Goal: Task Accomplishment & Management: Manage account settings

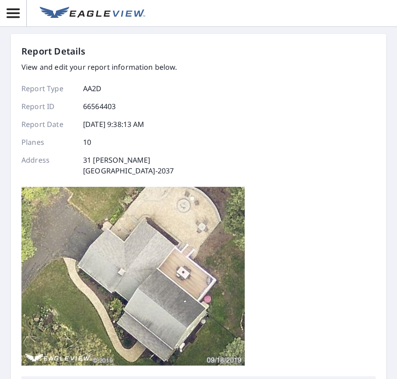
click at [213, 144] on div "Report Details View and edit your report information below. Report Type AA2D Re…" at bounding box center [198, 211] width 354 height 332
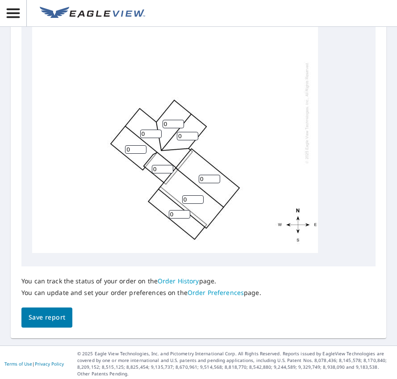
scroll to position [492, 0]
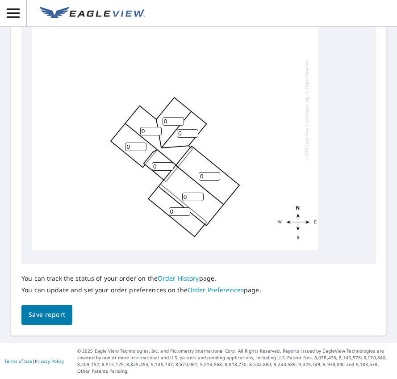
drag, startPoint x: 203, startPoint y: 181, endPoint x: 214, endPoint y: 183, distance: 10.8
click at [203, 181] on input "0" at bounding box center [209, 176] width 21 height 8
click at [216, 181] on input "1" at bounding box center [209, 176] width 21 height 8
click at [216, 181] on input "2" at bounding box center [209, 176] width 21 height 8
click at [216, 181] on input "3" at bounding box center [209, 176] width 21 height 8
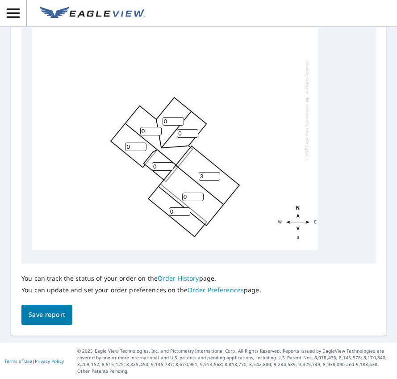
drag, startPoint x: 204, startPoint y: 185, endPoint x: 192, endPoint y: 185, distance: 12.1
click at [192, 185] on div "0 3 0 0 0 0 0 0 0 0" at bounding box center [175, 110] width 286 height 281
type input "12"
drag, startPoint x: 189, startPoint y: 204, endPoint x: 178, endPoint y: 205, distance: 10.4
click at [178, 205] on div "0 12 0 0 0 0 0 0 0 0" at bounding box center [175, 110] width 286 height 281
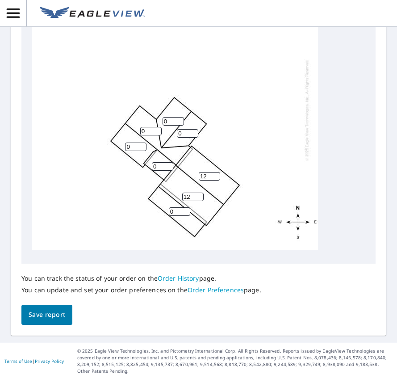
type input "12"
click at [175, 216] on input "0" at bounding box center [179, 211] width 21 height 8
type input "03"
click at [167, 171] on input "1" at bounding box center [162, 166] width 21 height 8
type input "12"
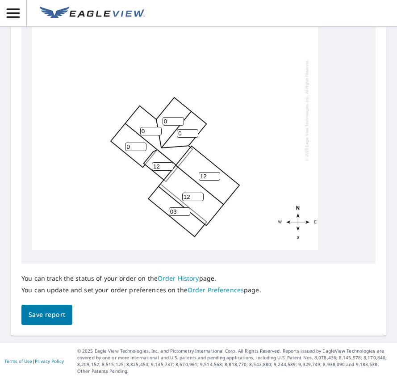
click at [137, 151] on input "0" at bounding box center [135, 147] width 21 height 8
type input "12"
click at [139, 140] on div "12 12 0 03 12 0 0 12 0 0" at bounding box center [175, 110] width 286 height 281
type input "12"
drag, startPoint x: 168, startPoint y: 126, endPoint x: 160, endPoint y: 126, distance: 7.1
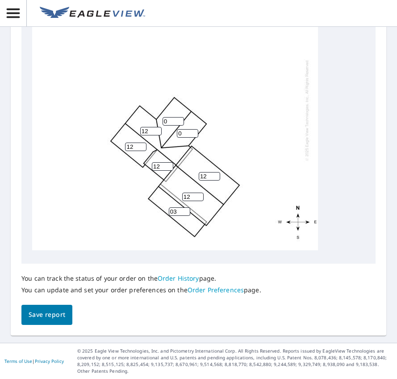
click at [160, 126] on div "12 12 12 03 12 0 0 12 0 0" at bounding box center [175, 110] width 286 height 281
type input "12"
click at [183, 138] on input "0" at bounding box center [187, 133] width 21 height 8
type input "12"
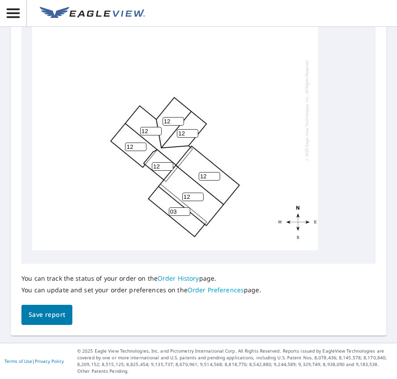
click at [50, 320] on span "Save report" at bounding box center [47, 314] width 37 height 11
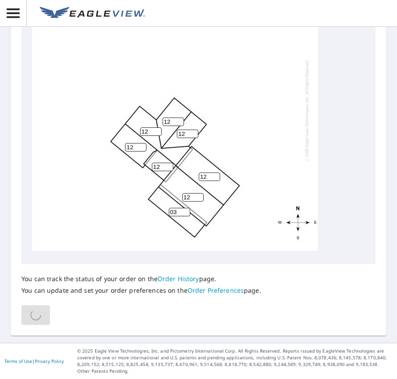
scroll to position [524, 0]
click at [123, 251] on div "12 12 12 03 12 12 12 12 0 0" at bounding box center [175, 110] width 286 height 281
click at [51, 321] on span "Save report" at bounding box center [47, 315] width 37 height 11
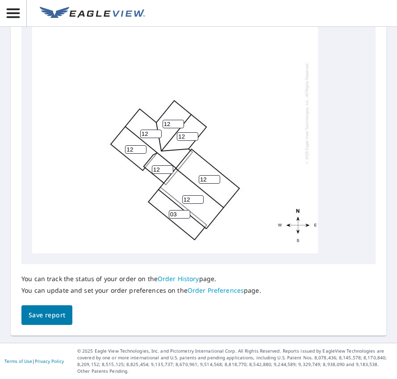
click at [9, 11] on icon "button" at bounding box center [13, 13] width 16 height 16
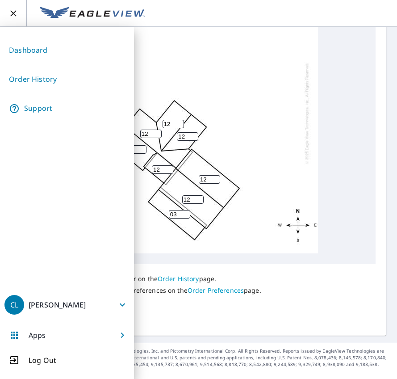
click at [21, 50] on link "Dashboard" at bounding box center [66, 50] width 125 height 22
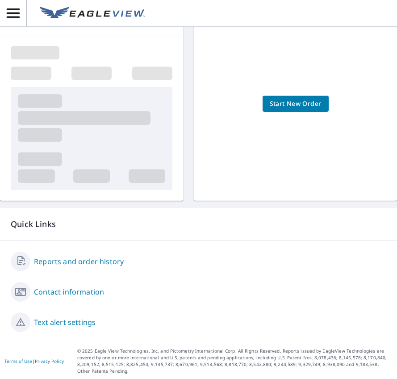
scroll to position [107, 0]
click at [197, 218] on div "Quick Links" at bounding box center [198, 224] width 397 height 33
click at [184, 222] on p "Quick Links" at bounding box center [199, 224] width 376 height 11
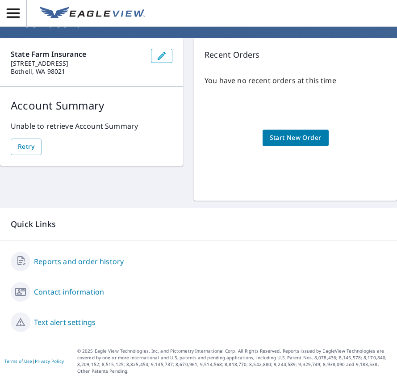
scroll to position [39, 0]
click at [38, 184] on div "State Farm Insurance [STREET_ADDRESS] Account Summary Unable to retrieve Accoun…" at bounding box center [198, 119] width 397 height 163
click at [24, 142] on span "Retry" at bounding box center [26, 146] width 17 height 11
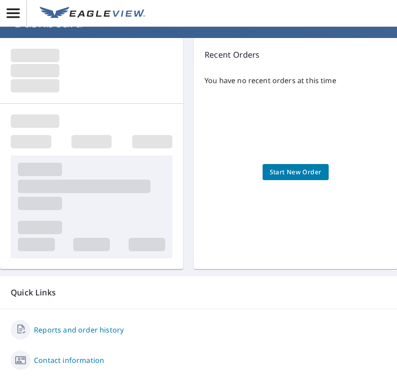
click at [187, 272] on div "Recent Orders You have no recent orders at this time Start New Order Quick Link…" at bounding box center [198, 224] width 397 height 373
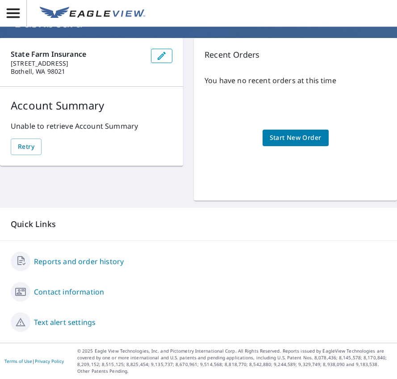
scroll to position [0, 0]
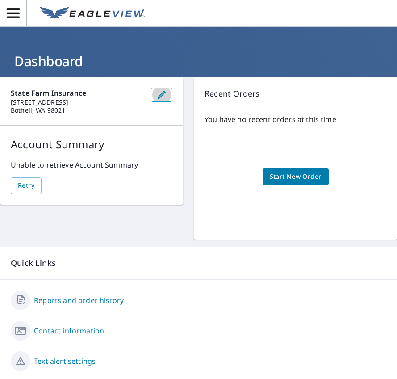
click at [169, 96] on button "button" at bounding box center [161, 95] width 21 height 14
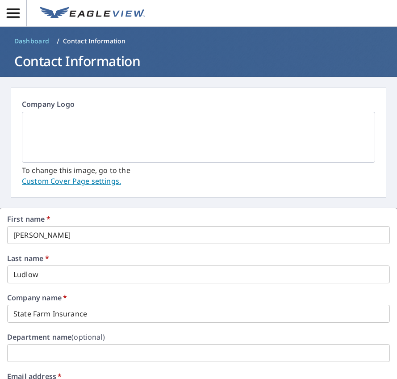
click at [17, 12] on icon "button" at bounding box center [13, 13] width 16 height 16
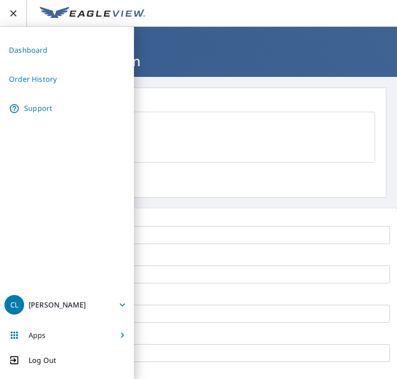
click at [13, 15] on icon "button" at bounding box center [13, 13] width 11 height 11
